Goal: Find specific page/section: Find specific page/section

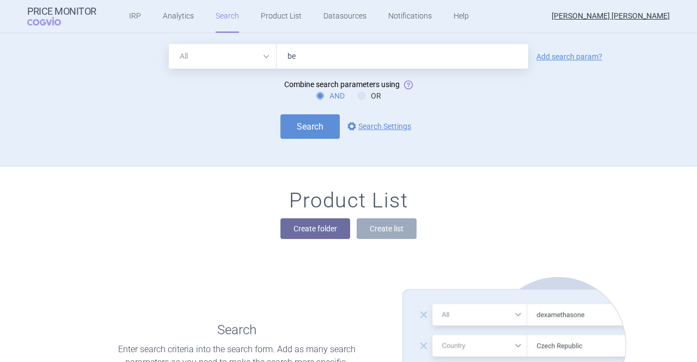
type input "b"
type input "[MEDICAL_DATA]"
click button "Search" at bounding box center [309, 126] width 59 height 25
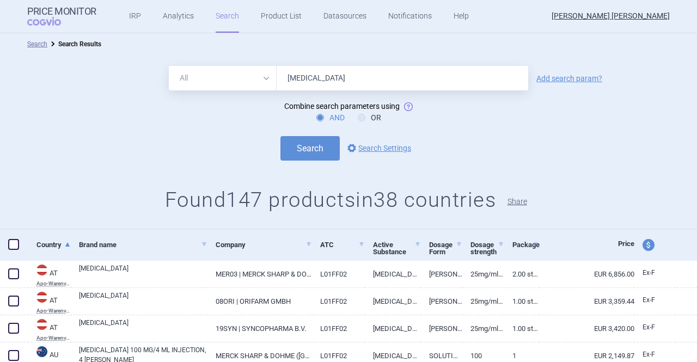
click at [520, 205] on button "Share" at bounding box center [518, 202] width 20 height 8
click at [520, 203] on button "Share" at bounding box center [518, 202] width 20 height 8
click at [388, 151] on link "options Search Settings" at bounding box center [378, 148] width 66 height 13
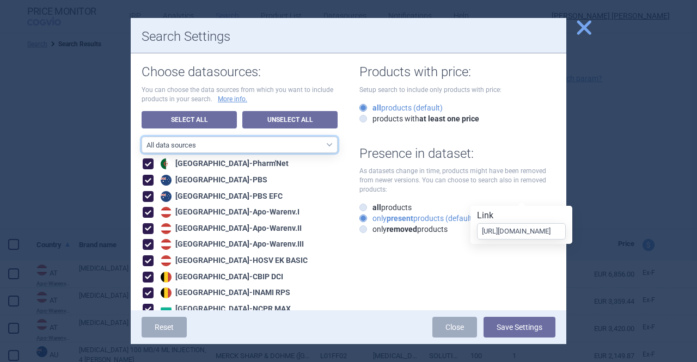
click at [247, 143] on select "All data sources Europe - all Benelux BG reference countries Central and [GEOGR…" at bounding box center [240, 145] width 196 height 16
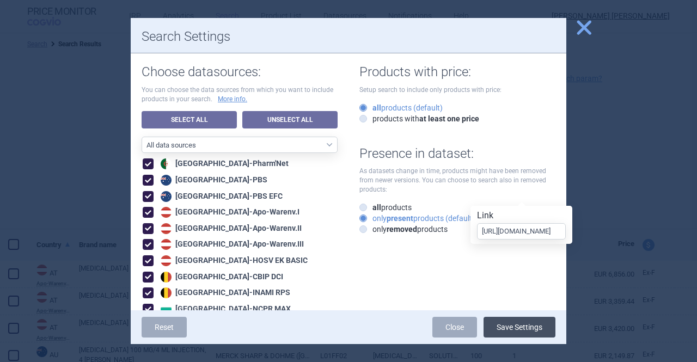
click at [532, 330] on button "Save Settings" at bounding box center [520, 327] width 72 height 21
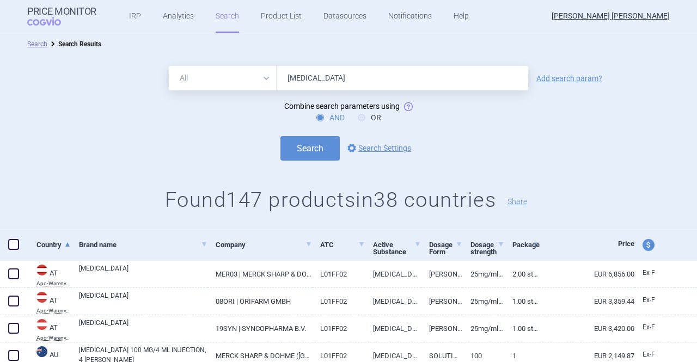
drag, startPoint x: 572, startPoint y: 78, endPoint x: 564, endPoint y: 82, distance: 9.0
click at [572, 78] on link "Add search param?" at bounding box center [569, 79] width 66 height 8
select select "brandName"
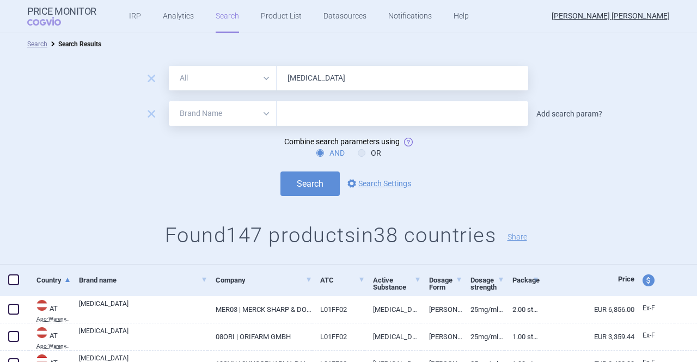
click at [582, 117] on link "Add search param?" at bounding box center [569, 114] width 66 height 8
select select "atc"
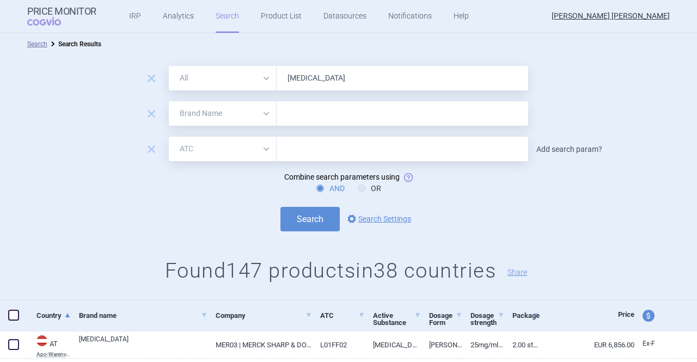
click at [566, 149] on link "Add search param?" at bounding box center [569, 149] width 66 height 8
select select "mah"
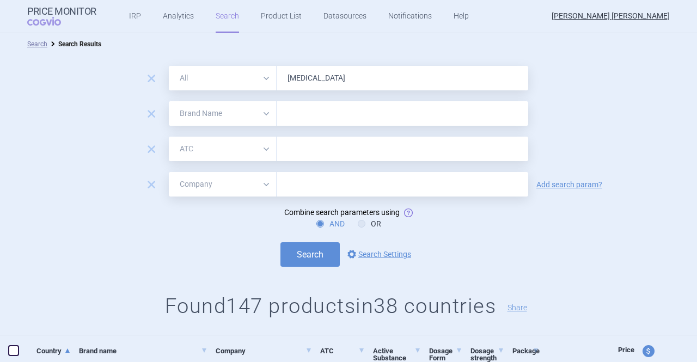
click at [566, 149] on div "remove All Brand Name ATC Company Active Substance Country Newer than" at bounding box center [348, 149] width 697 height 25
click at [566, 184] on link "Add search param?" at bounding box center [569, 185] width 66 height 8
select select "activeSubstance"
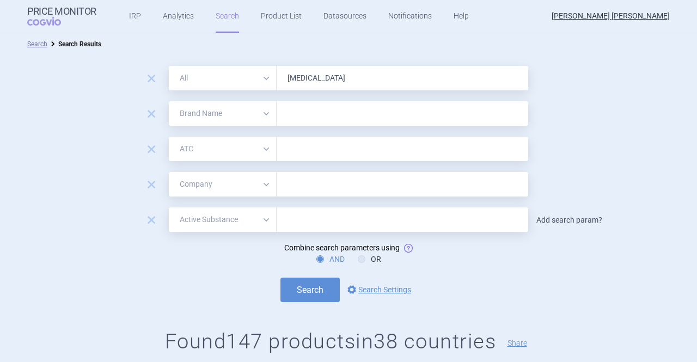
click at [563, 219] on link "Add search param?" at bounding box center [569, 220] width 66 height 8
select select "country"
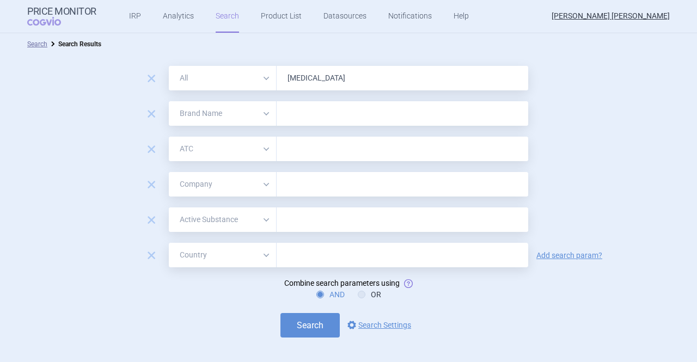
scroll to position [163, 0]
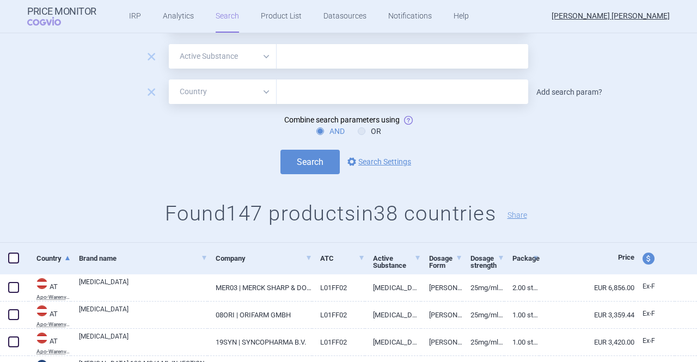
click at [572, 93] on link "Add search param?" at bounding box center [569, 92] width 66 height 8
select select "newerThan"
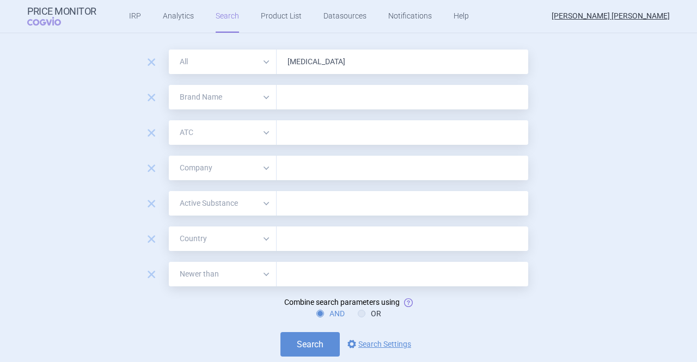
scroll to position [0, 0]
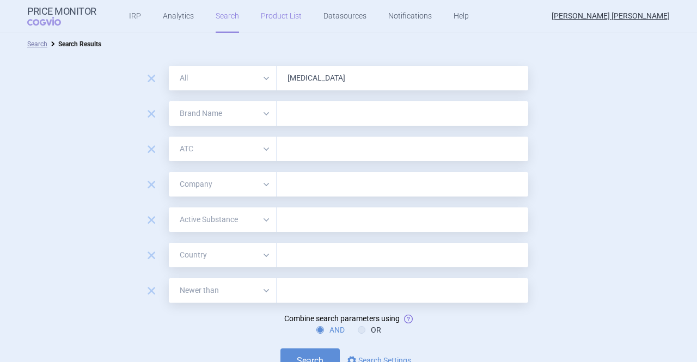
click at [261, 20] on link "Product List" at bounding box center [281, 16] width 41 height 33
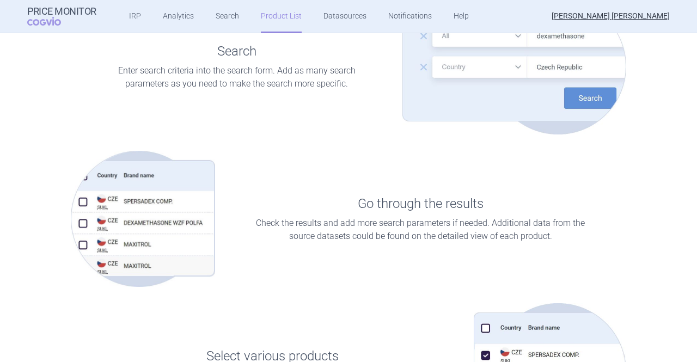
scroll to position [296, 0]
